Goal: Communication & Community: Participate in discussion

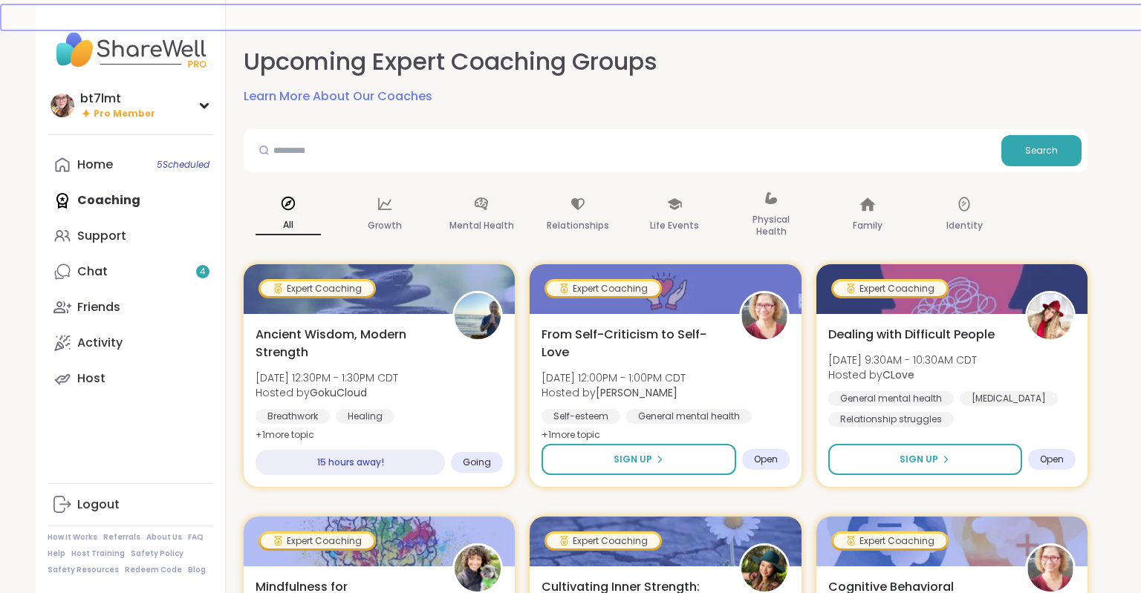
click at [109, 162] on div "Home 5 Scheduled" at bounding box center [95, 165] width 36 height 16
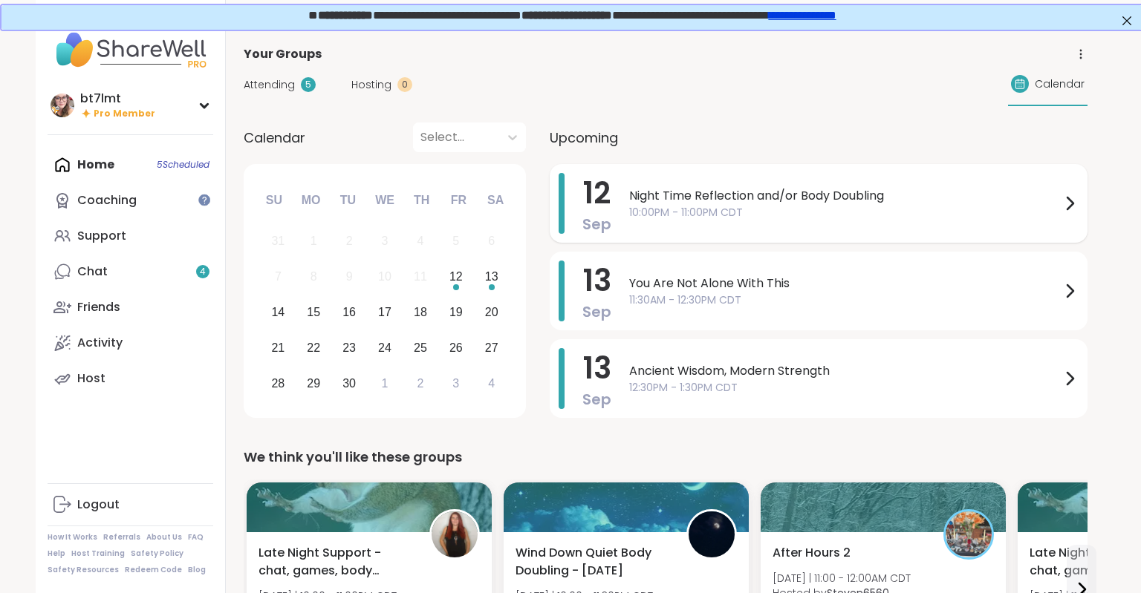
click at [799, 216] on span "10:00PM - 11:00PM CDT" at bounding box center [844, 213] width 431 height 16
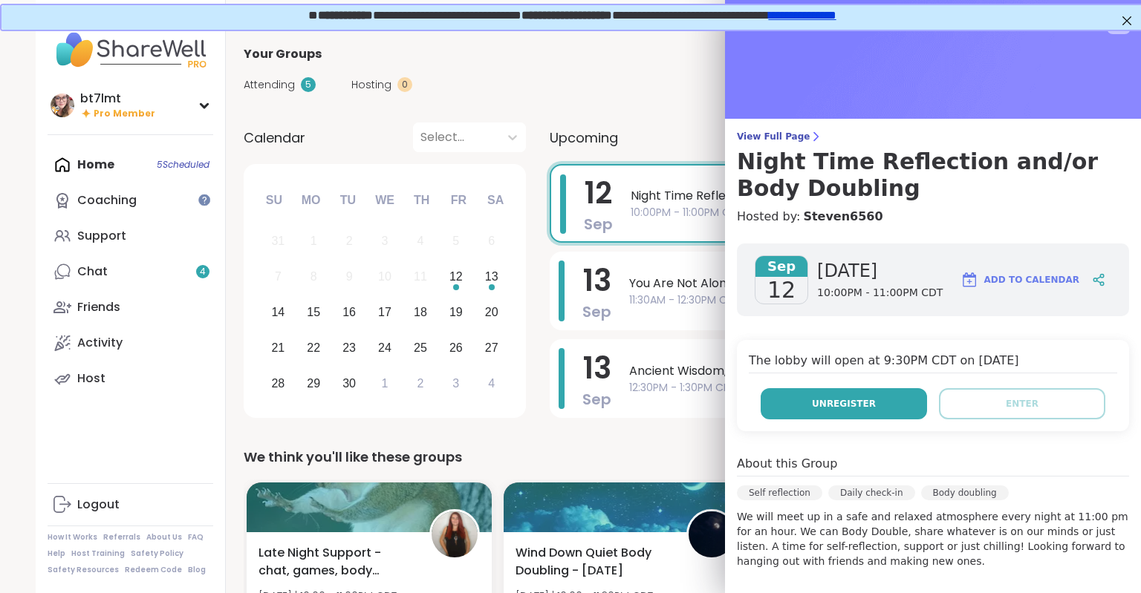
click at [826, 401] on span "Unregister" at bounding box center [844, 403] width 64 height 13
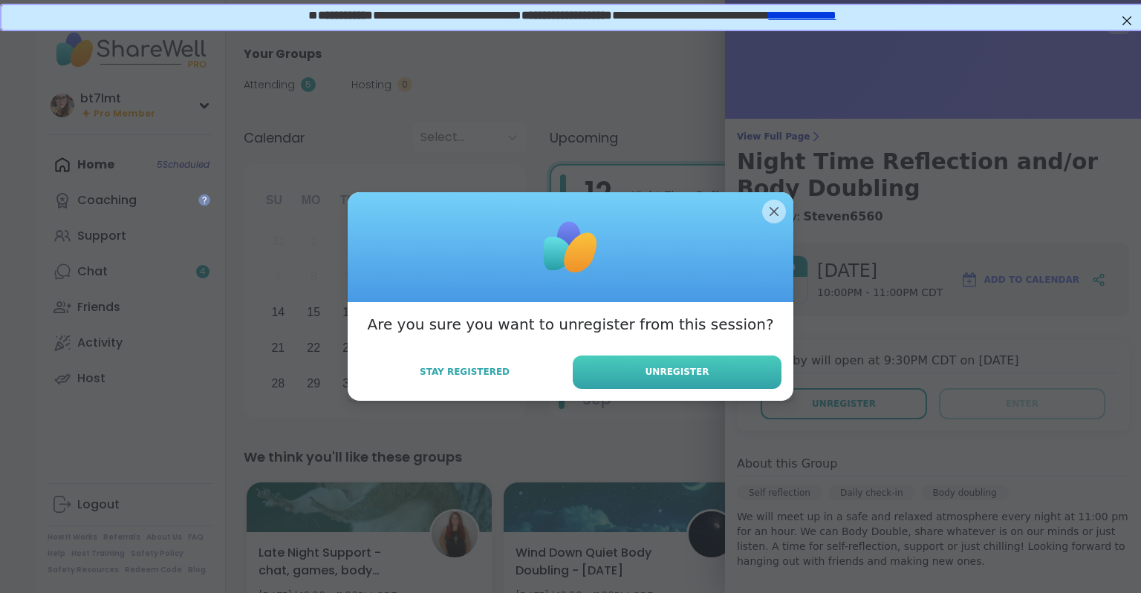
click at [732, 365] on button "Unregister" at bounding box center [677, 372] width 209 height 33
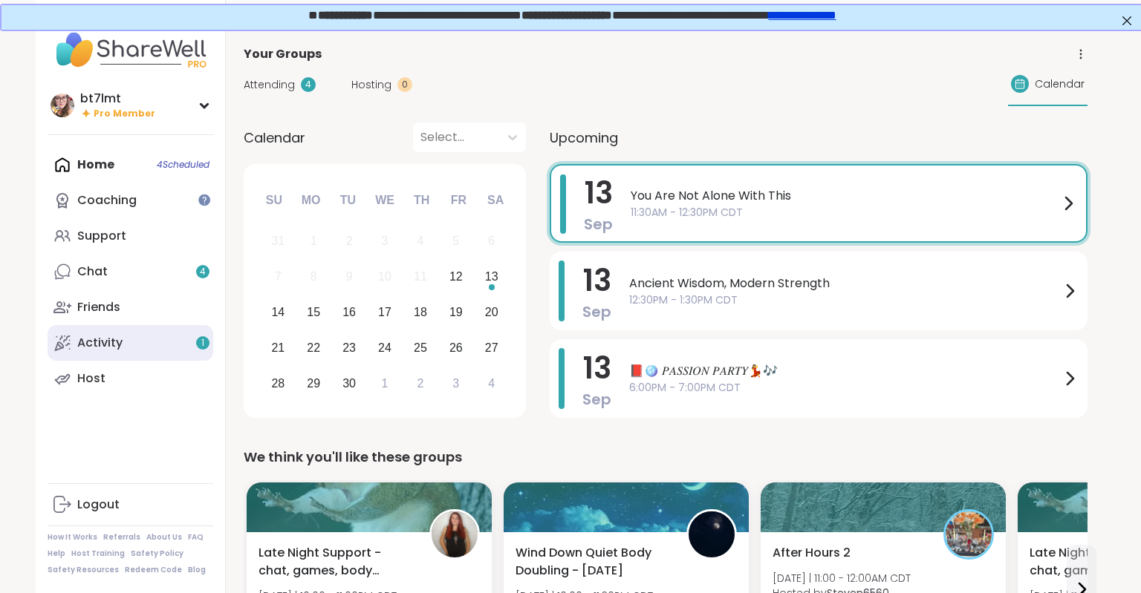
click at [123, 350] on link "Activity 1" at bounding box center [131, 343] width 166 height 36
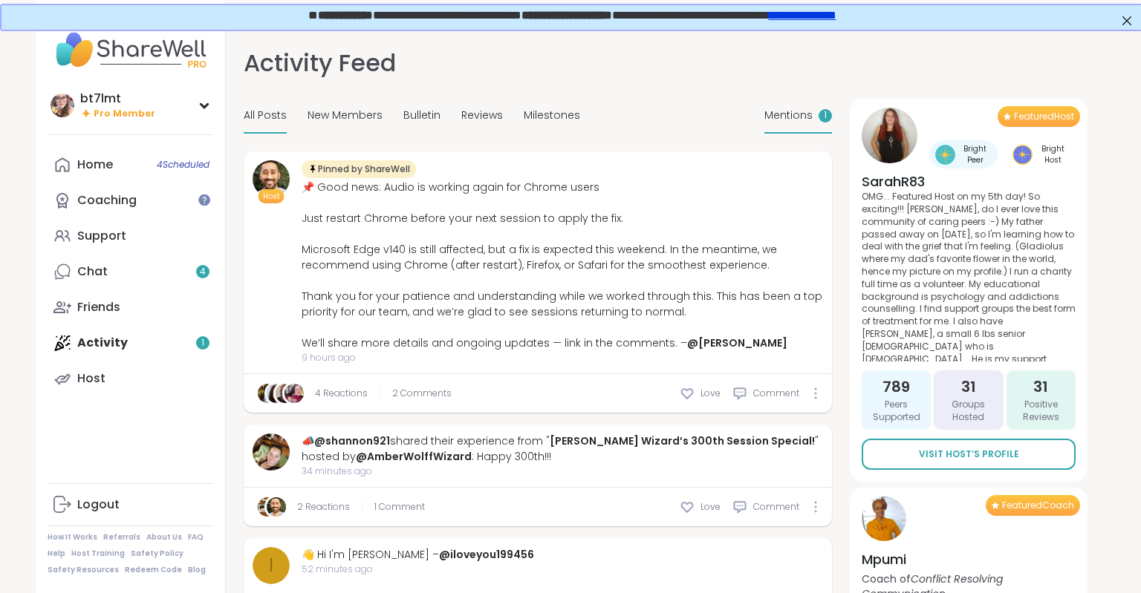
click at [781, 111] on span "Mentions" at bounding box center [788, 116] width 48 height 16
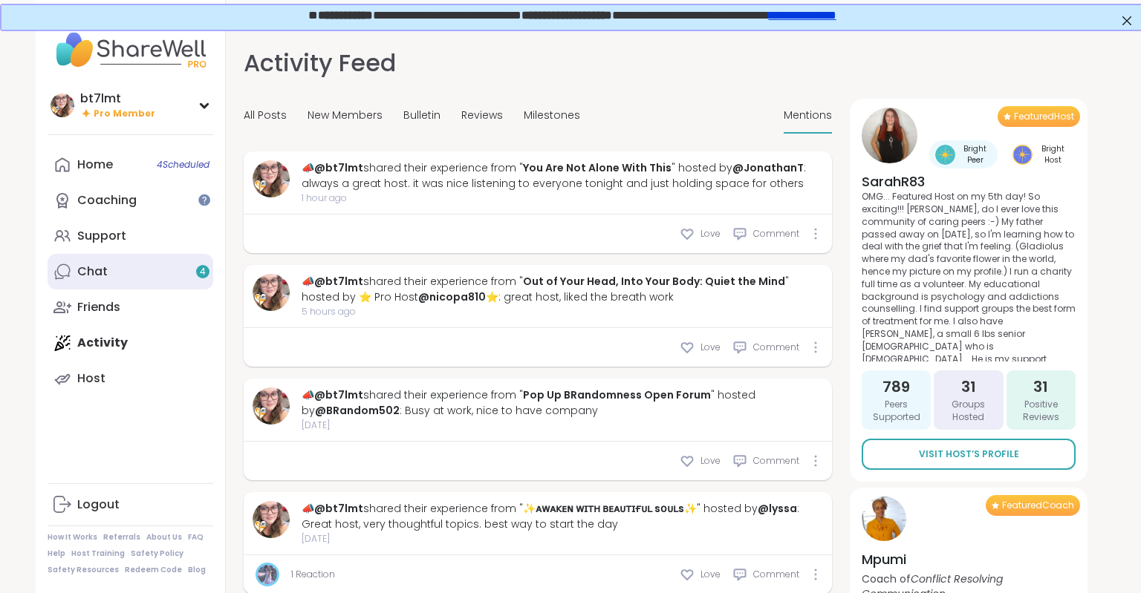
click at [75, 270] on link "Chat 4" at bounding box center [131, 272] width 166 height 36
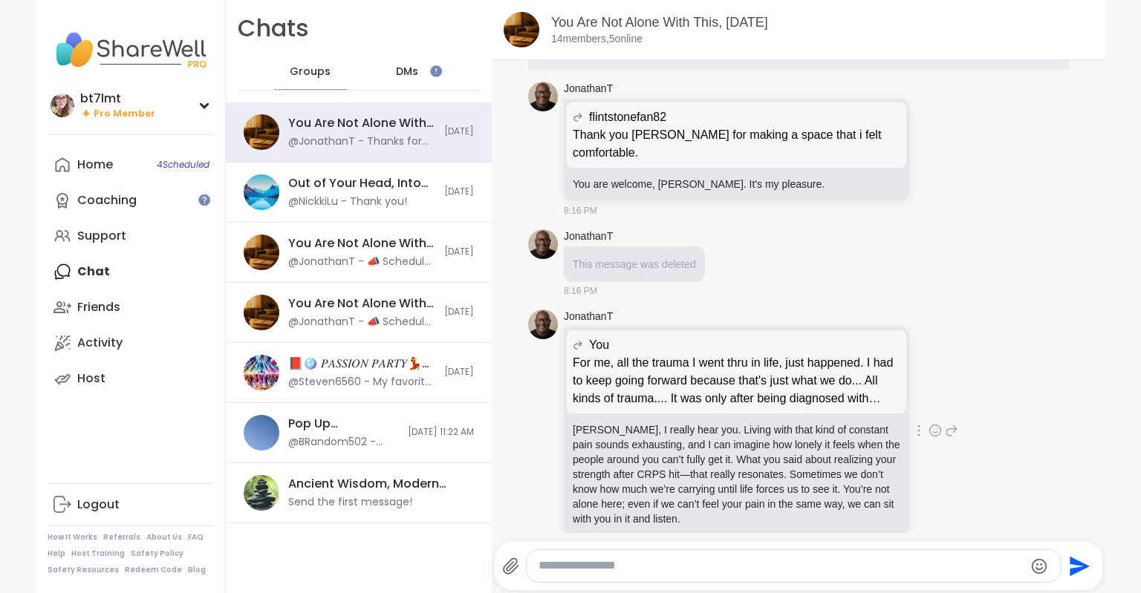
scroll to position [3895, 0]
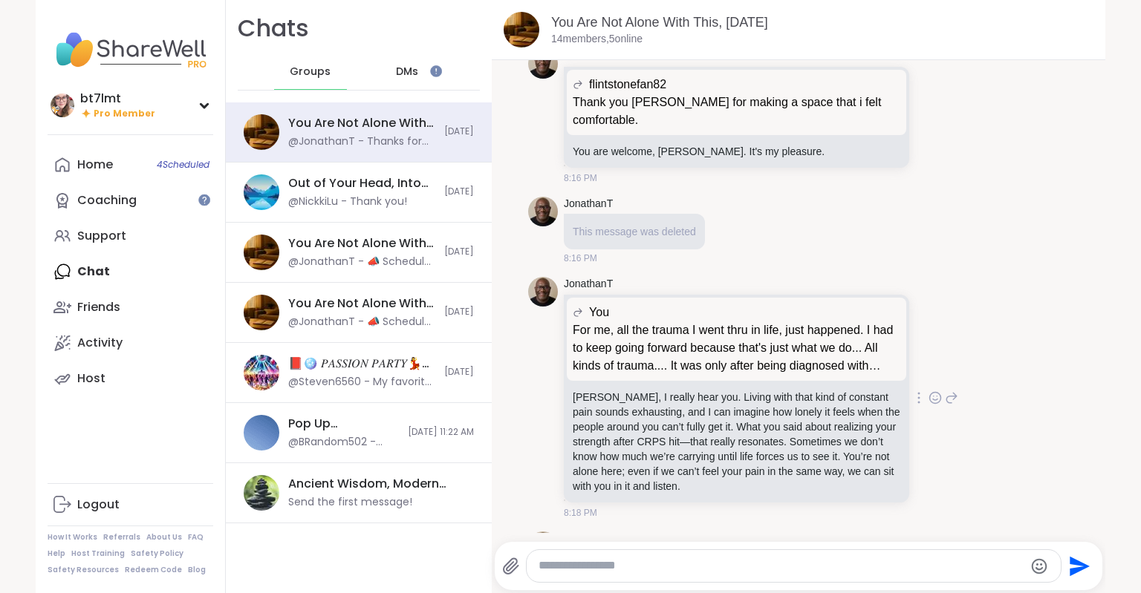
click at [937, 391] on icon at bounding box center [934, 398] width 13 height 15
click at [824, 359] on button "Select Reaction: Heart" at bounding box center [817, 374] width 30 height 30
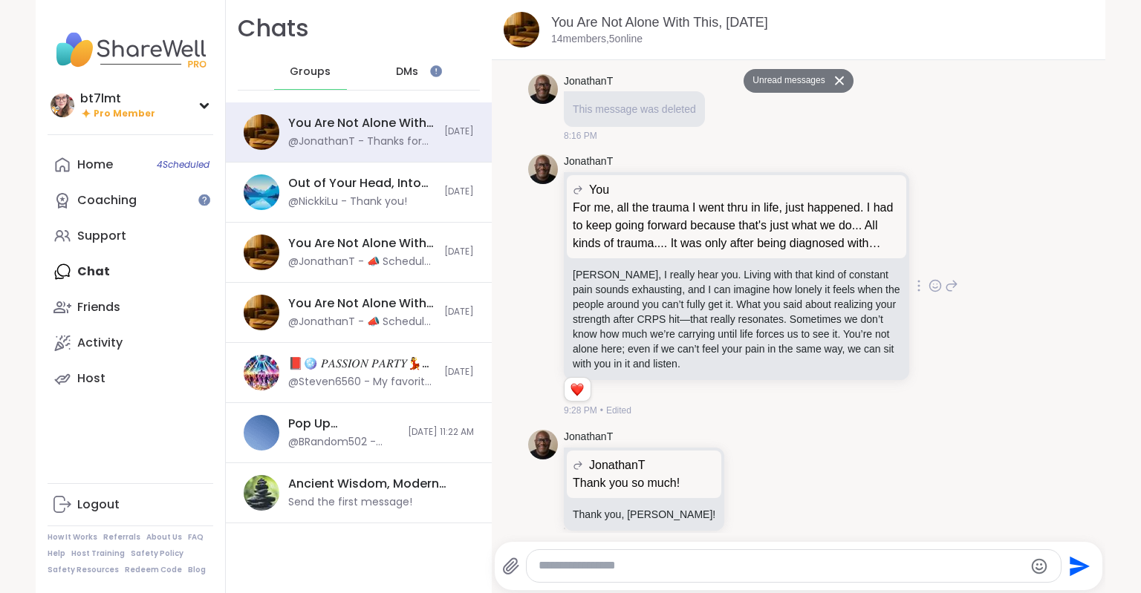
scroll to position [4013, 0]
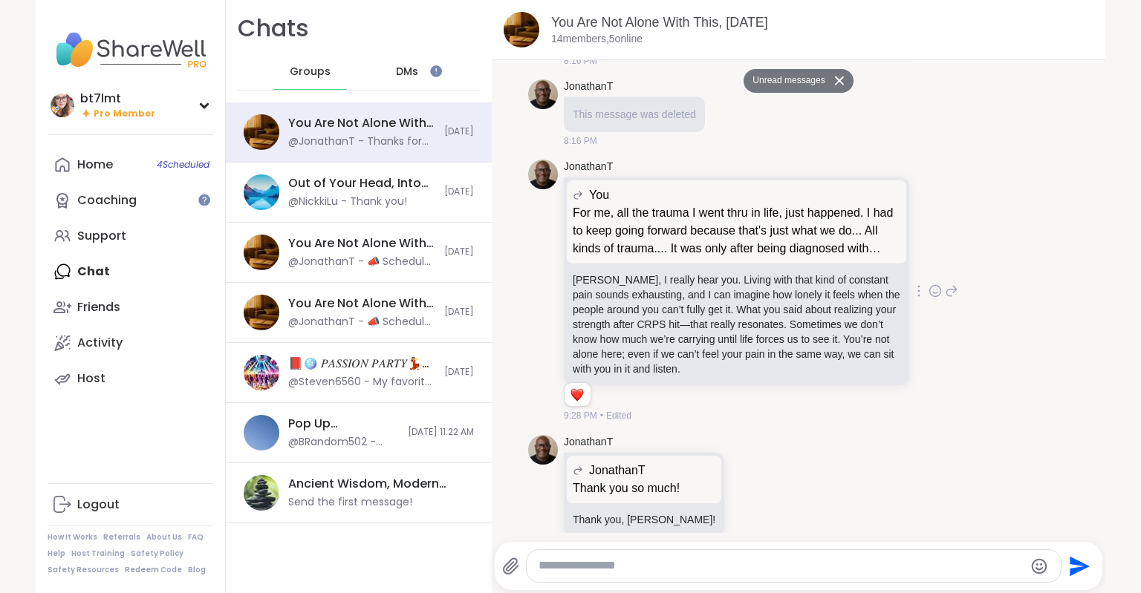
click at [399, 60] on div "DMs" at bounding box center [407, 72] width 73 height 36
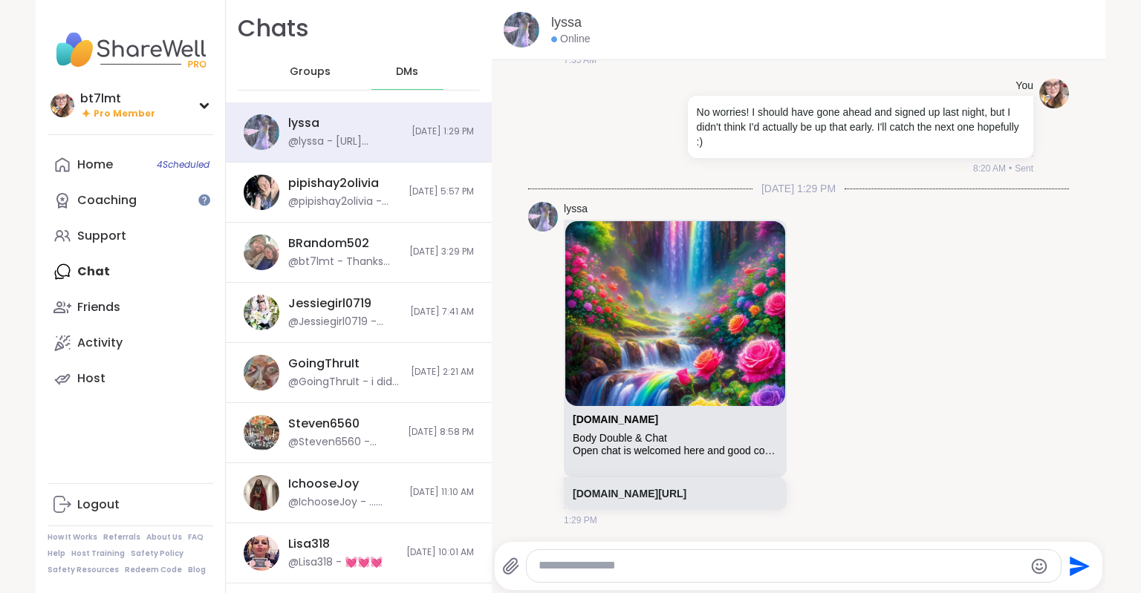
click at [316, 70] on span "Groups" at bounding box center [310, 72] width 41 height 15
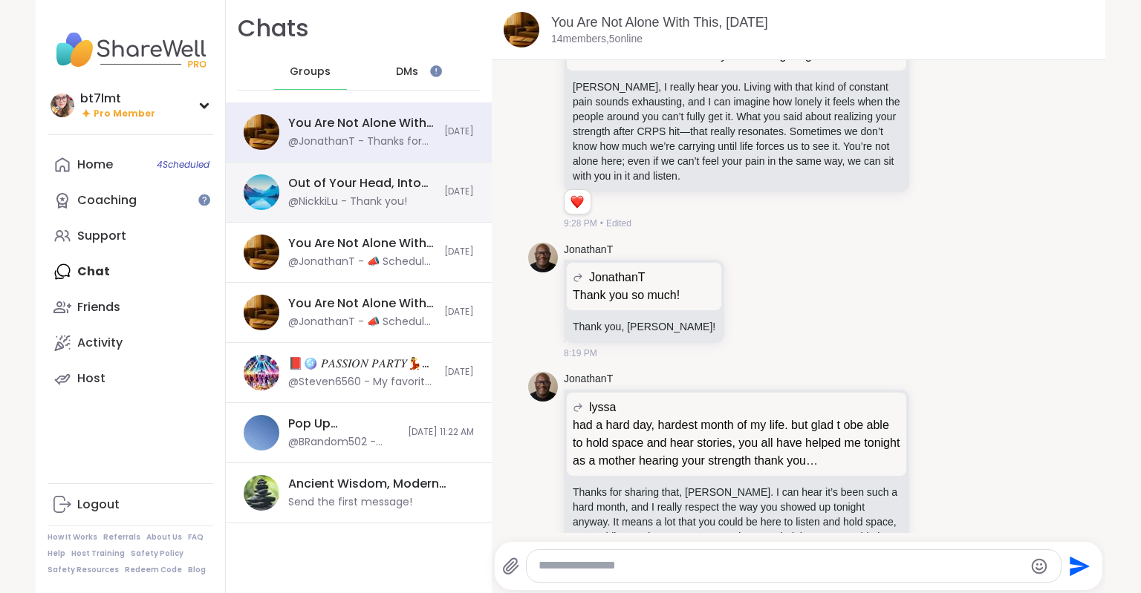
click at [343, 197] on div "@NickkiLu - Thank you!" at bounding box center [347, 202] width 119 height 15
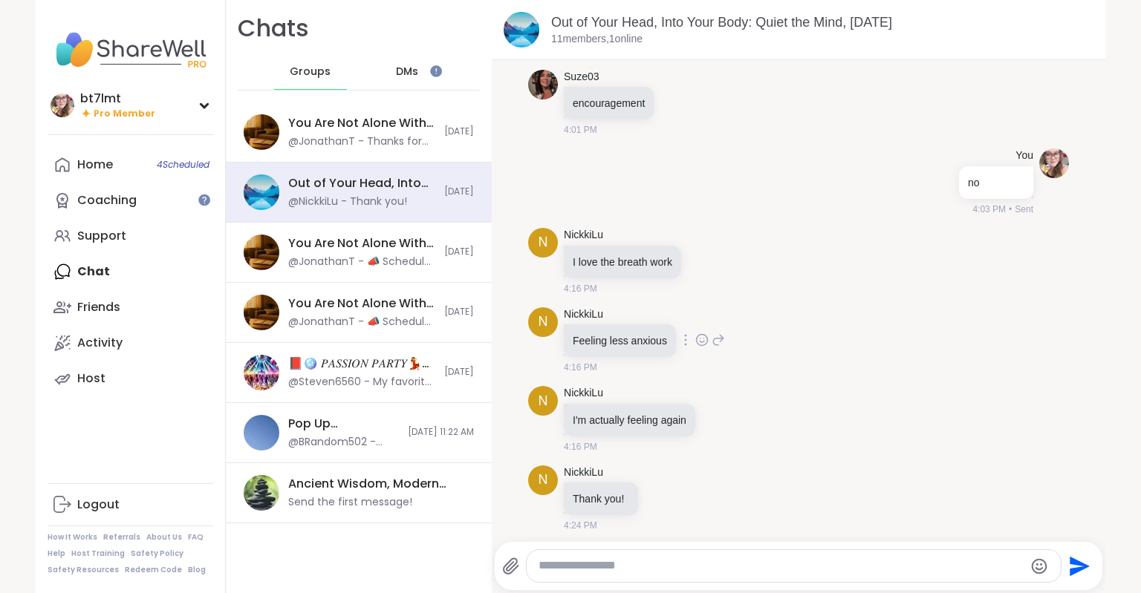
scroll to position [696, 0]
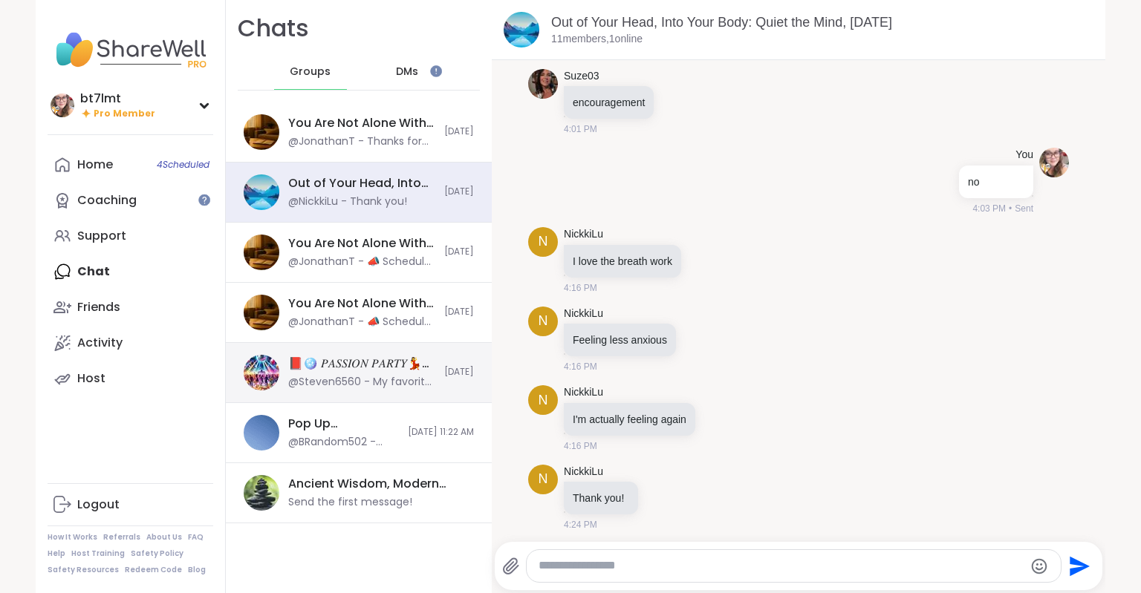
click at [364, 356] on div "📕🪩 𝑃𝐴𝑆𝑆𝐼𝑂𝑁 𝑃𝐴𝑅𝑇𝑌💃🎶, [DATE]" at bounding box center [361, 364] width 147 height 16
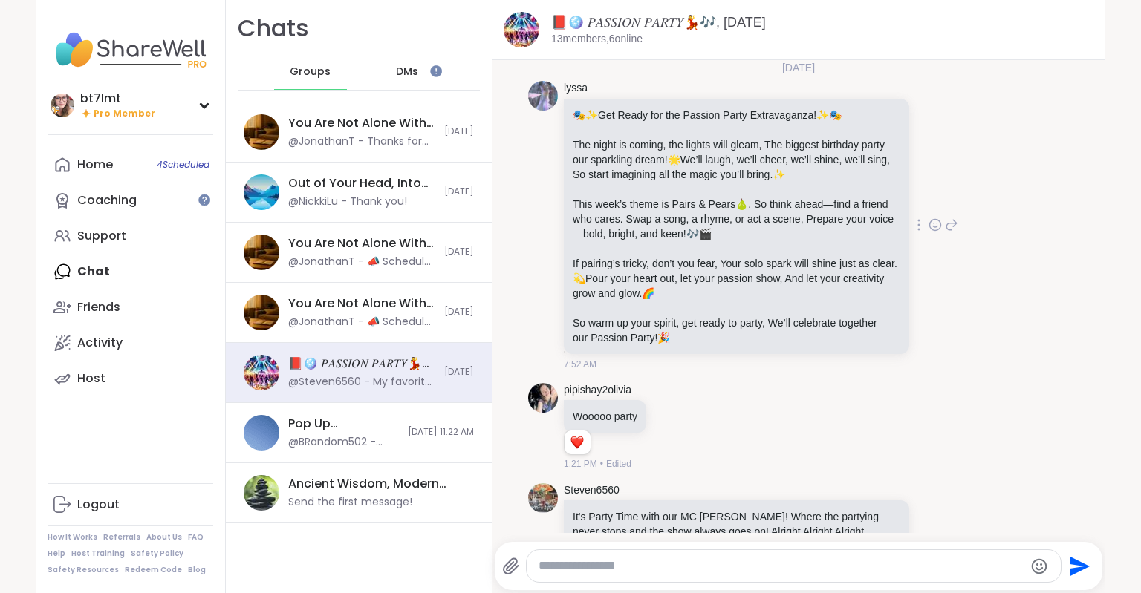
scroll to position [157, 0]
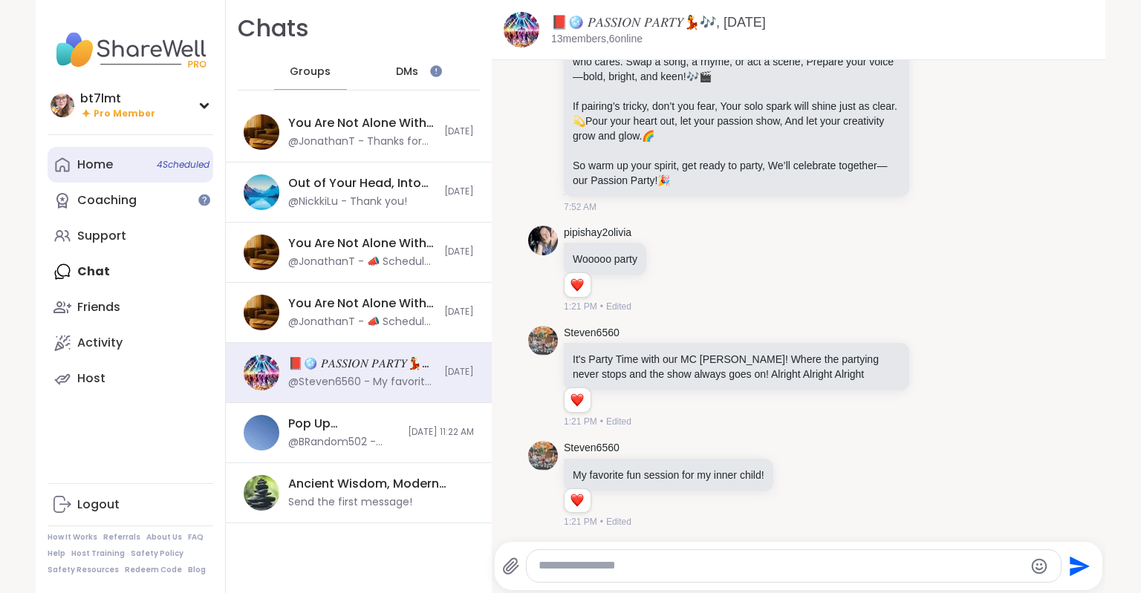
click at [94, 167] on div "Home 4 Scheduled" at bounding box center [95, 165] width 36 height 16
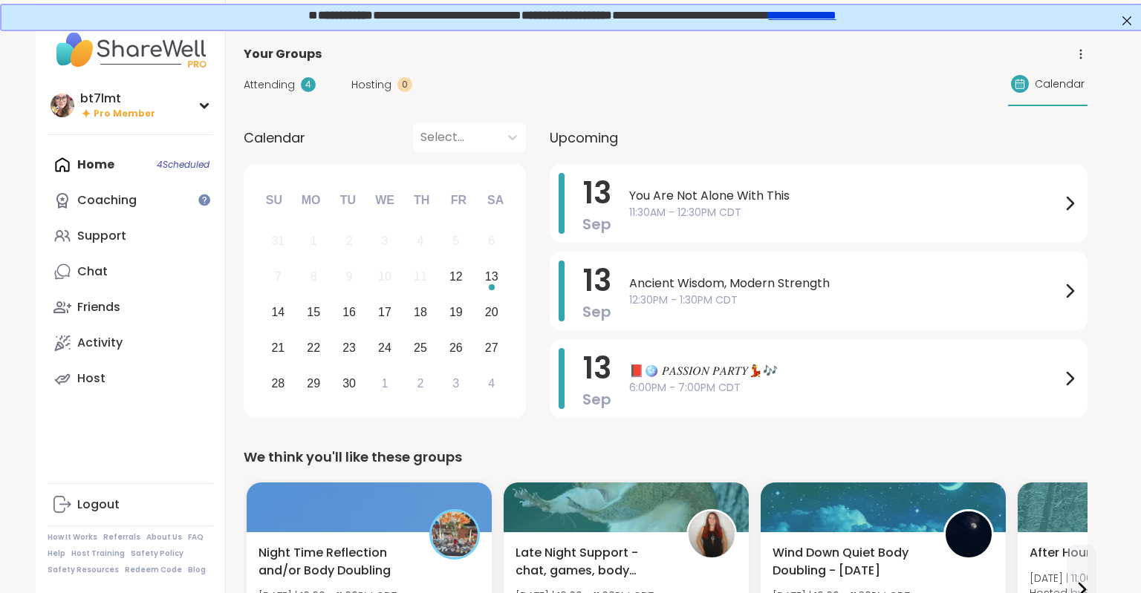
click at [287, 79] on span "Attending" at bounding box center [269, 85] width 51 height 16
